Goal: Find specific page/section

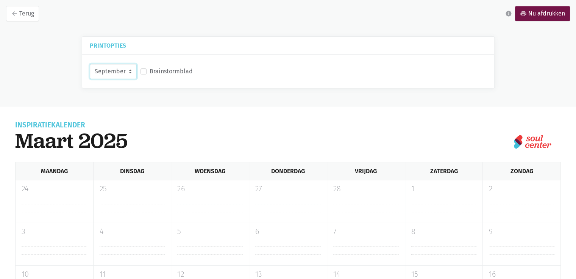
click at [129, 70] on select "September Oktober November December" at bounding box center [113, 71] width 47 height 15
click at [90, 64] on select "September Oktober November December" at bounding box center [113, 71] width 47 height 15
click at [126, 70] on select "September Oktober November December" at bounding box center [113, 71] width 47 height 15
click at [90, 64] on select "September Oktober November December" at bounding box center [113, 71] width 47 height 15
click at [117, 70] on select "September Oktober November December" at bounding box center [113, 71] width 47 height 15
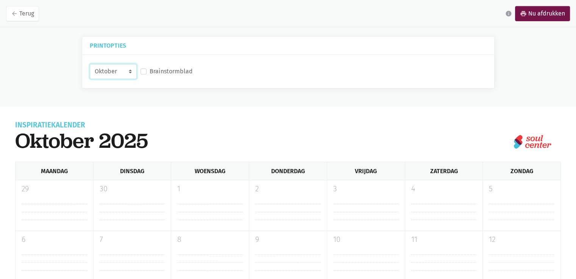
select select "11-2025"
click at [90, 64] on select "September Oktober November December" at bounding box center [113, 71] width 47 height 15
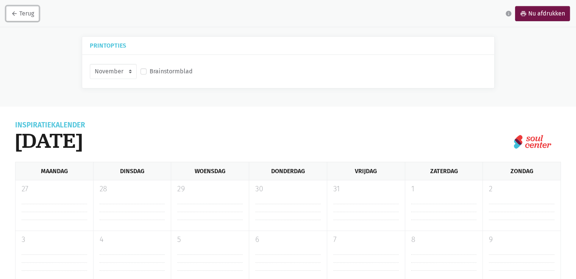
click at [25, 19] on link "arrow_back Terug" at bounding box center [22, 13] width 33 height 15
